Goal: Task Accomplishment & Management: Complete application form

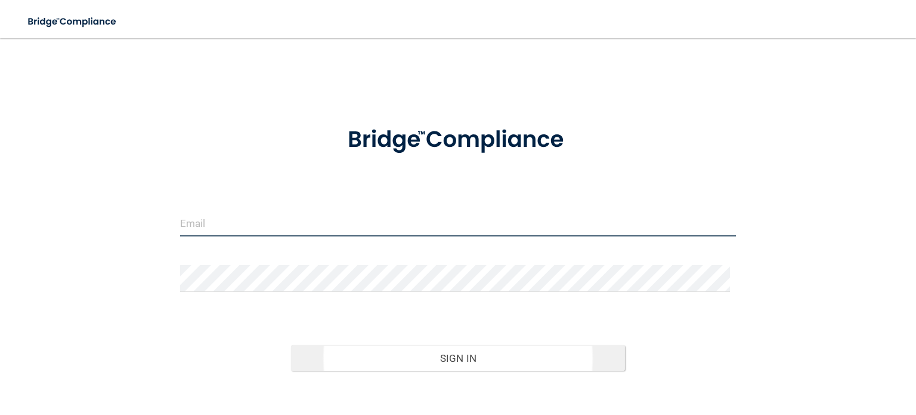
type input "[PERSON_NAME][EMAIL_ADDRESS][DOMAIN_NAME]"
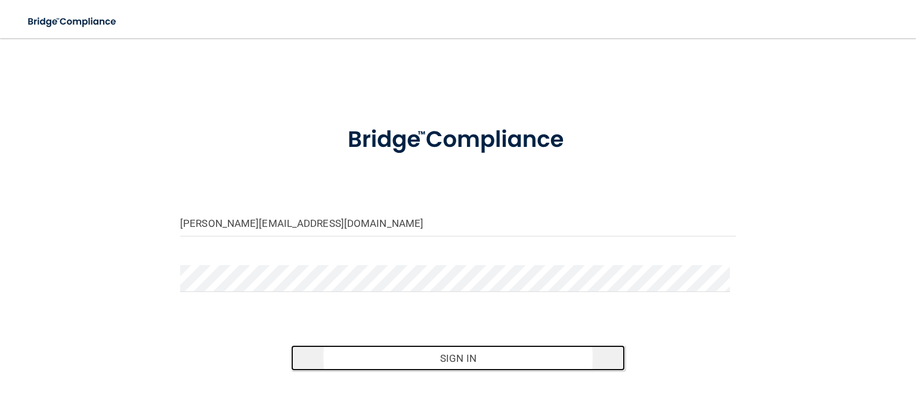
click at [468, 353] on button "Sign In" at bounding box center [457, 358] width 333 height 26
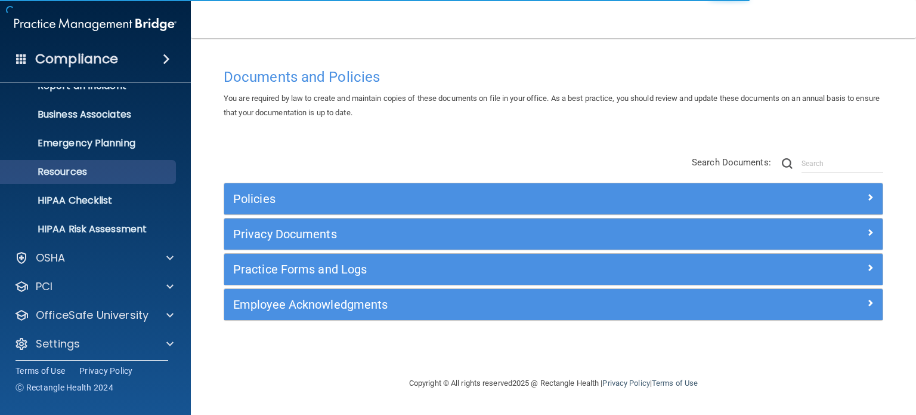
scroll to position [80, 0]
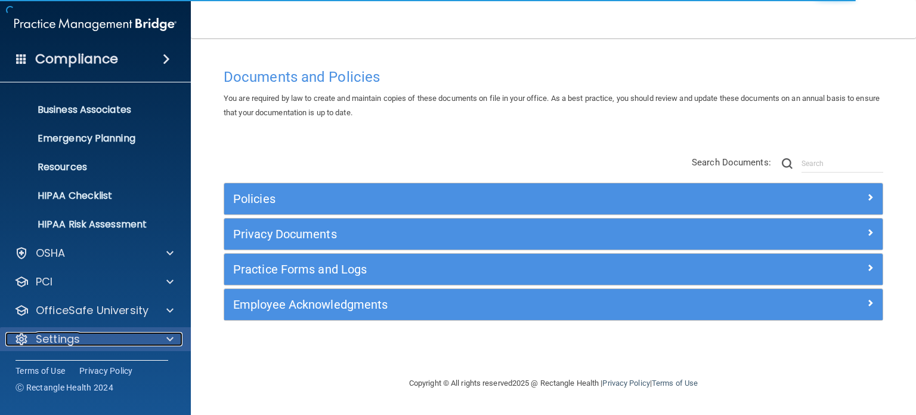
click at [169, 343] on span at bounding box center [169, 339] width 7 height 14
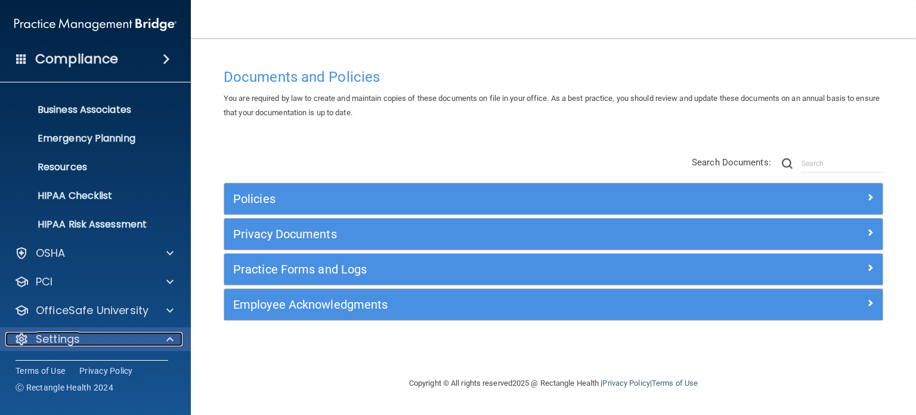
click at [171, 333] on span at bounding box center [169, 339] width 7 height 14
click at [169, 336] on span at bounding box center [169, 339] width 7 height 14
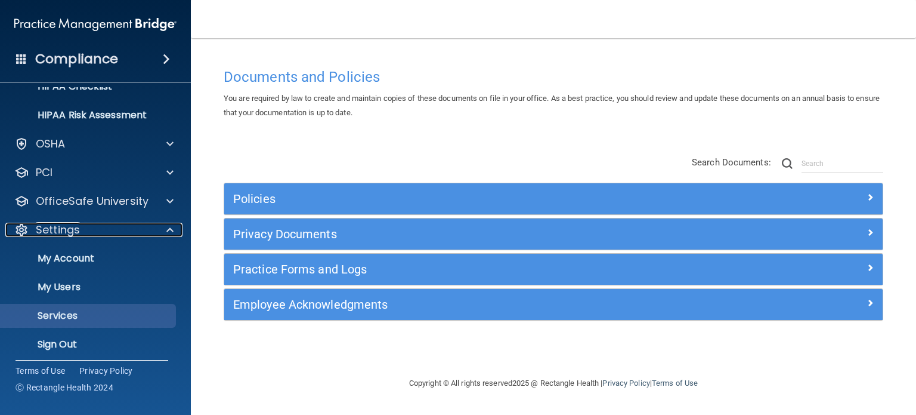
scroll to position [194, 0]
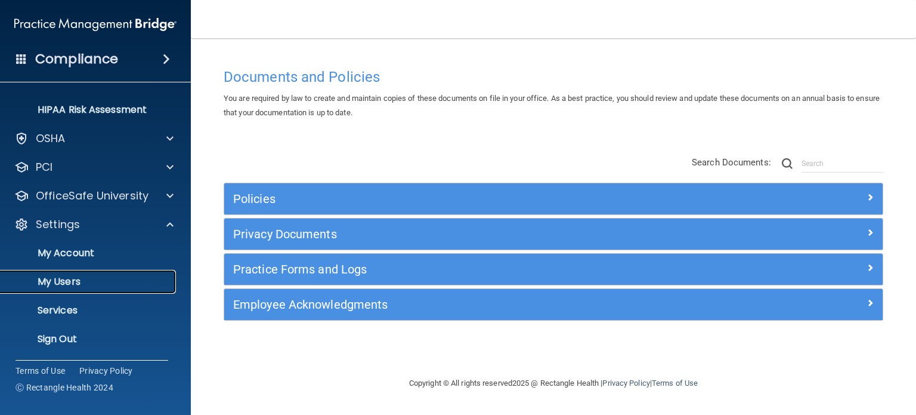
click at [69, 283] on p "My Users" at bounding box center [89, 282] width 163 height 12
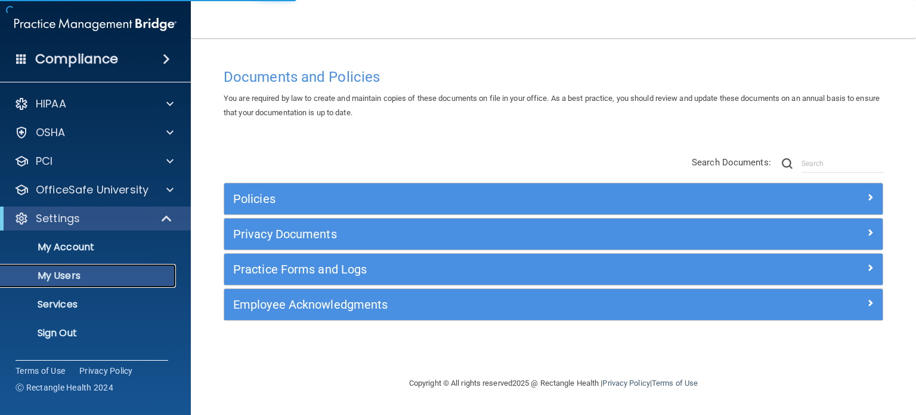
select select "20"
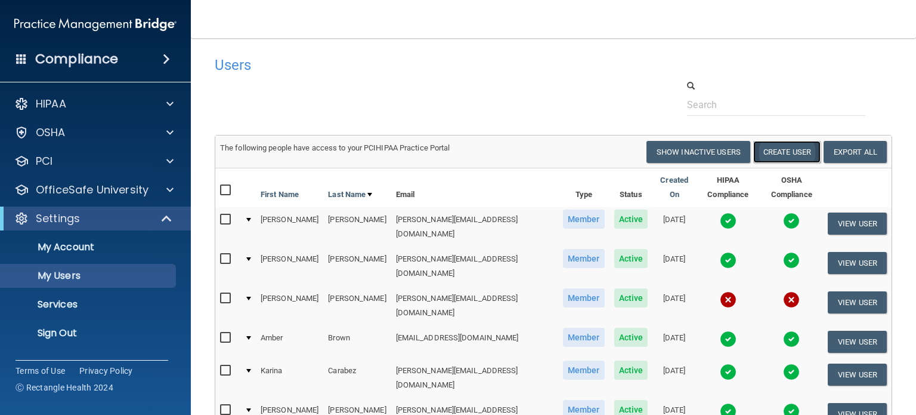
click at [774, 146] on button "Create User" at bounding box center [786, 152] width 67 height 22
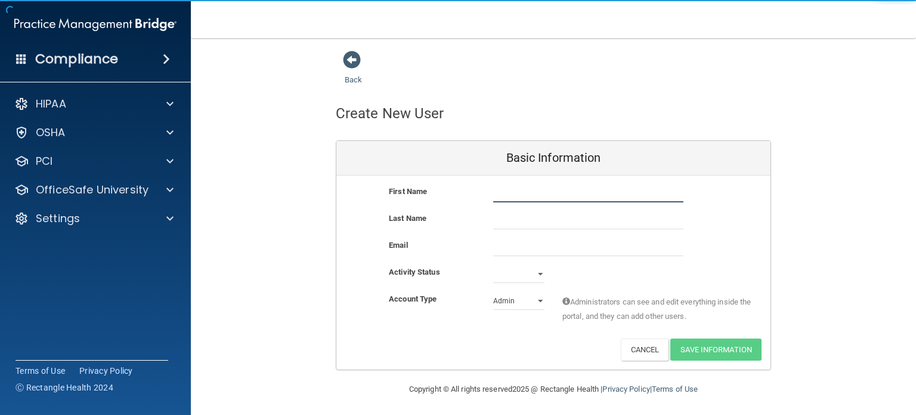
click at [509, 197] on input "text" at bounding box center [588, 193] width 190 height 18
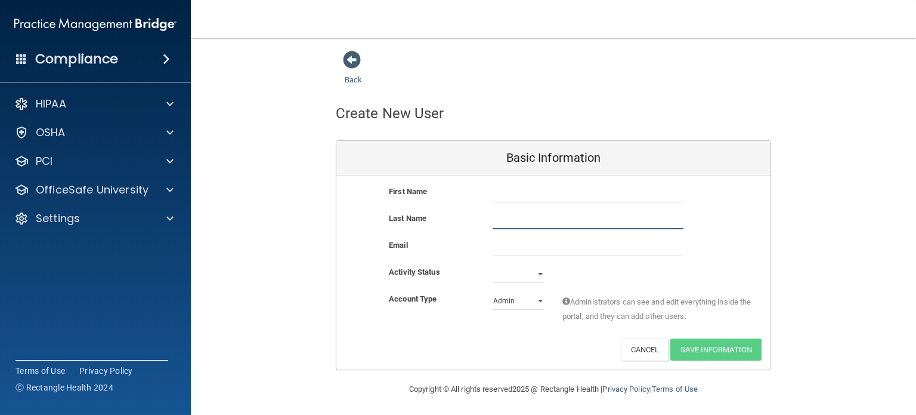
click at [500, 217] on input "text" at bounding box center [588, 220] width 190 height 18
click at [496, 240] on input "email" at bounding box center [588, 247] width 190 height 18
click at [530, 269] on select "Active Inactive" at bounding box center [518, 274] width 51 height 18
select select "active"
click at [493, 265] on select "Active Inactive" at bounding box center [518, 274] width 51 height 18
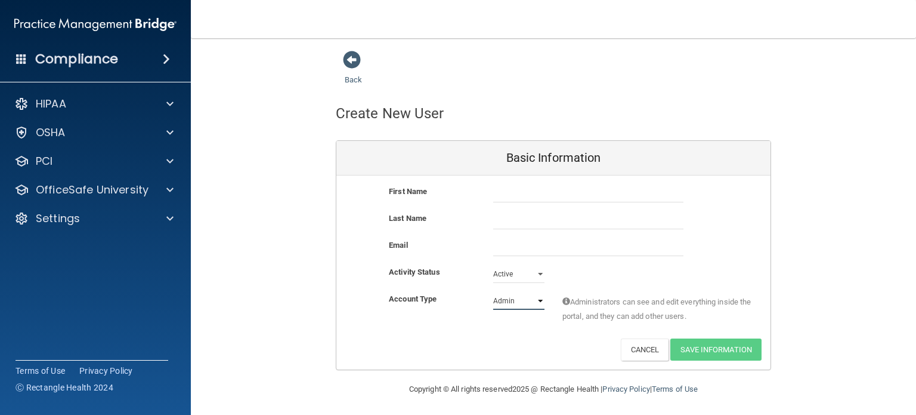
click at [513, 302] on select "Admin Member" at bounding box center [518, 301] width 51 height 18
select select "practice_member"
click at [493, 292] on select "Admin Member" at bounding box center [518, 301] width 51 height 18
